Goal: Complete application form

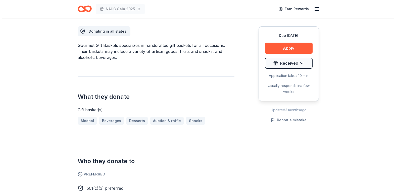
scroll to position [139, 0]
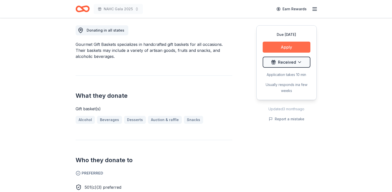
click at [291, 45] on button "Apply" at bounding box center [287, 47] width 48 height 11
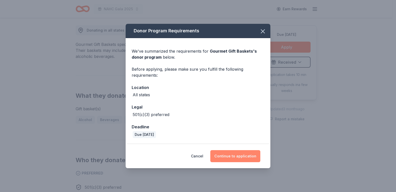
click at [241, 153] on button "Continue to application" at bounding box center [235, 156] width 50 height 12
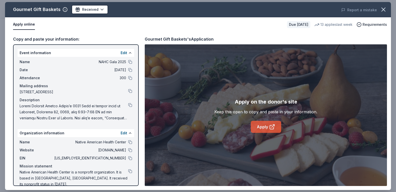
click at [270, 124] on link "Apply" at bounding box center [266, 127] width 30 height 12
click at [376, 9] on button "Report a mistake" at bounding box center [359, 10] width 36 height 6
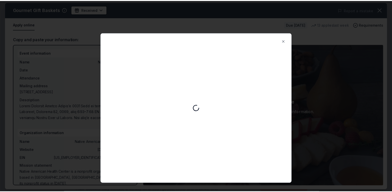
scroll to position [0, 0]
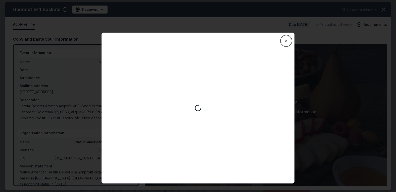
drag, startPoint x: 288, startPoint y: 44, endPoint x: 299, endPoint y: 40, distance: 11.5
click at [288, 44] on button "Close" at bounding box center [286, 41] width 10 height 10
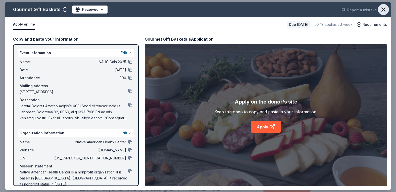
click at [381, 11] on icon "button" at bounding box center [383, 9] width 7 height 7
